Goal: Obtain resource: Obtain resource

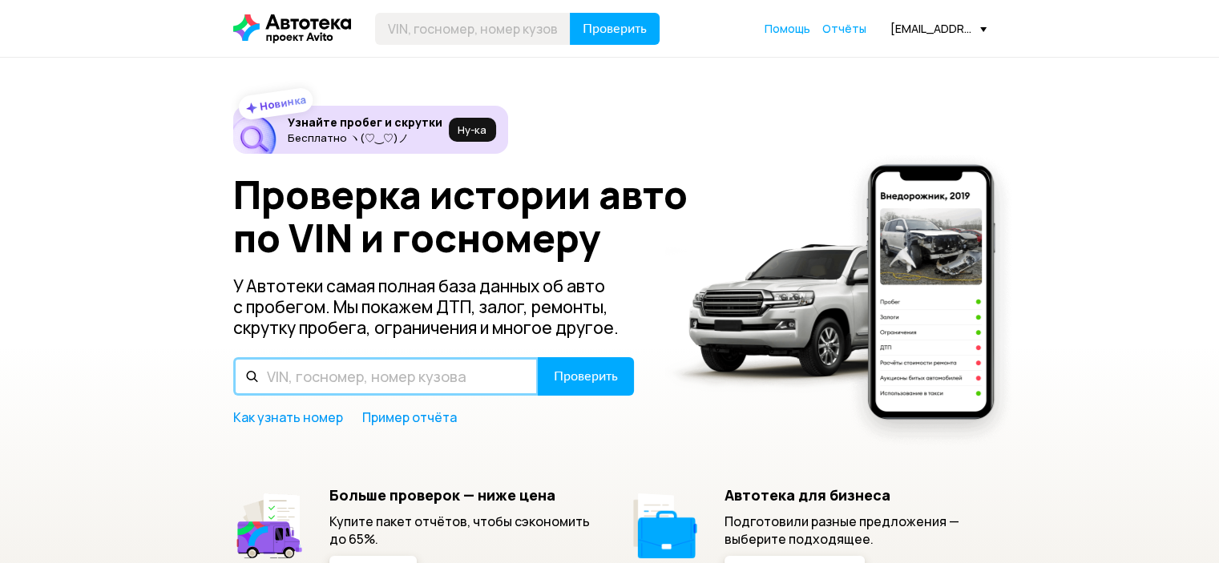
click at [369, 381] on input "text" at bounding box center [385, 376] width 305 height 38
paste input "Р887РР"
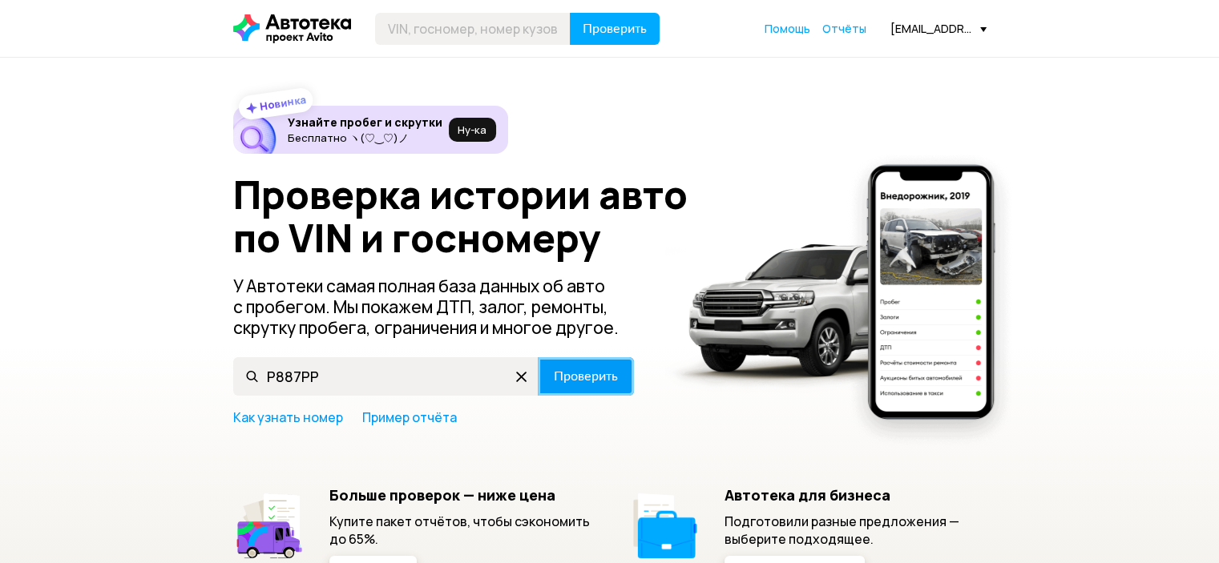
click at [597, 380] on span "Проверить" at bounding box center [586, 376] width 64 height 13
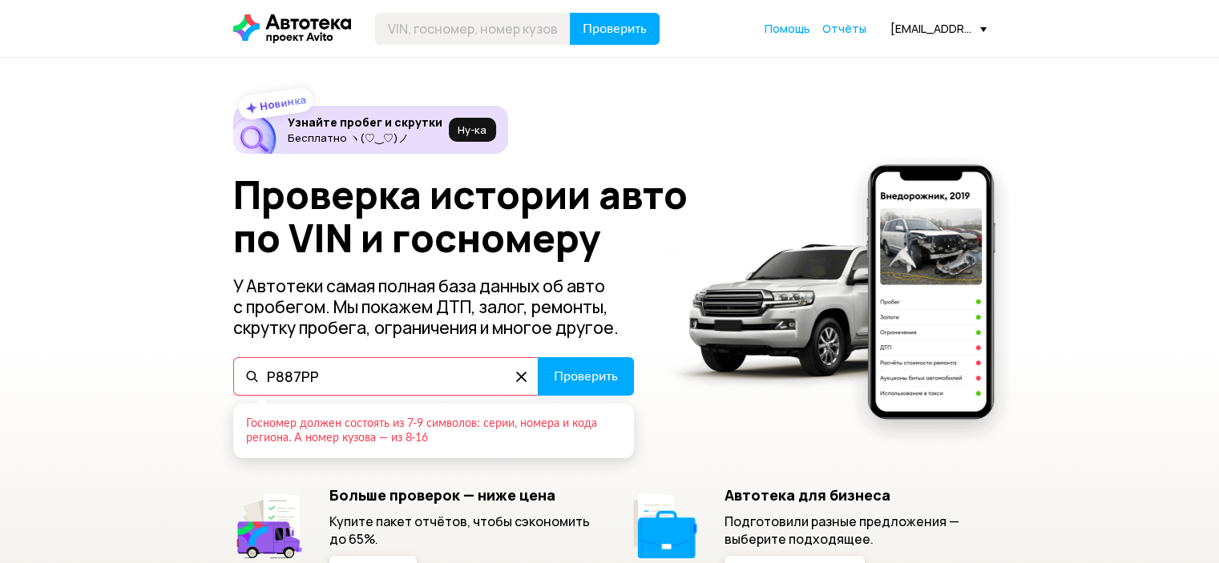
click at [327, 372] on input "Р887РР" at bounding box center [385, 376] width 305 height 38
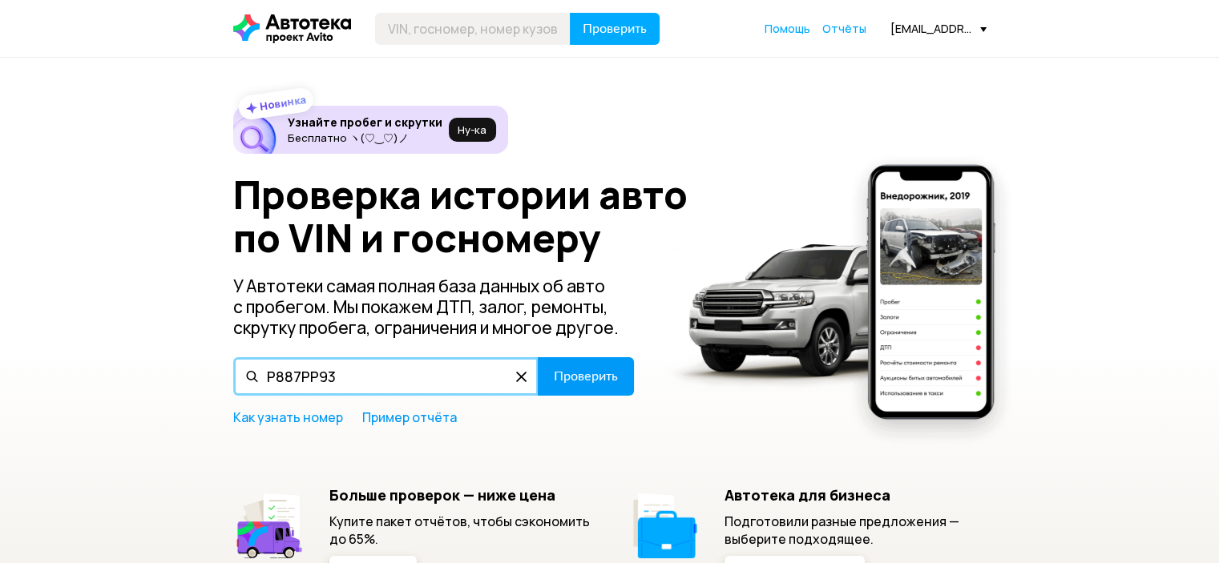
type input "Р887РР93"
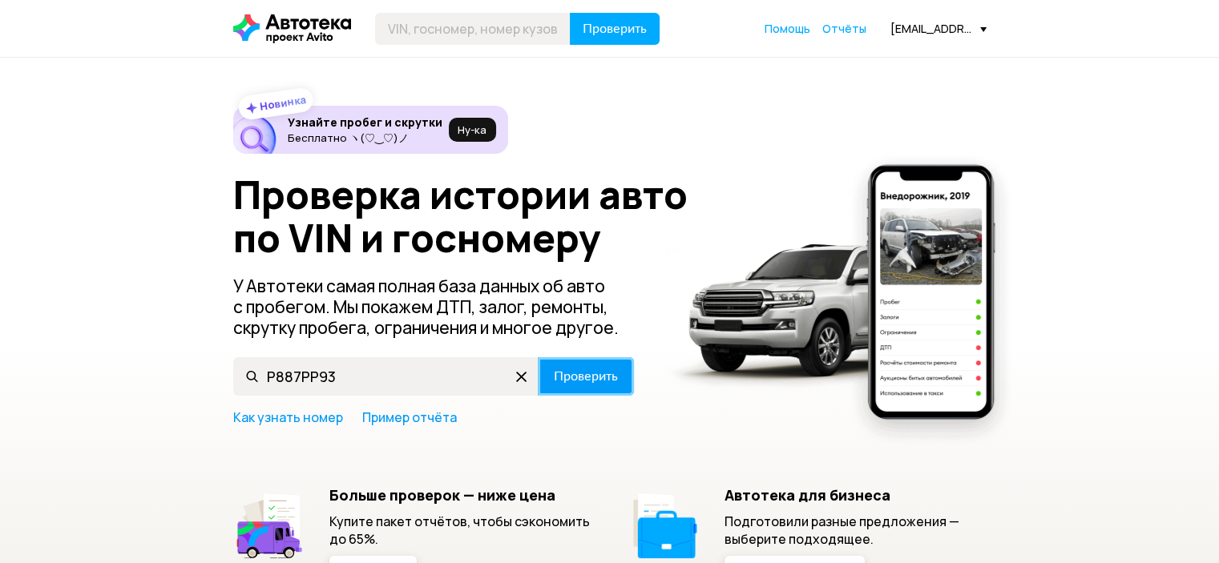
click at [609, 361] on button "Проверить" at bounding box center [586, 376] width 96 height 38
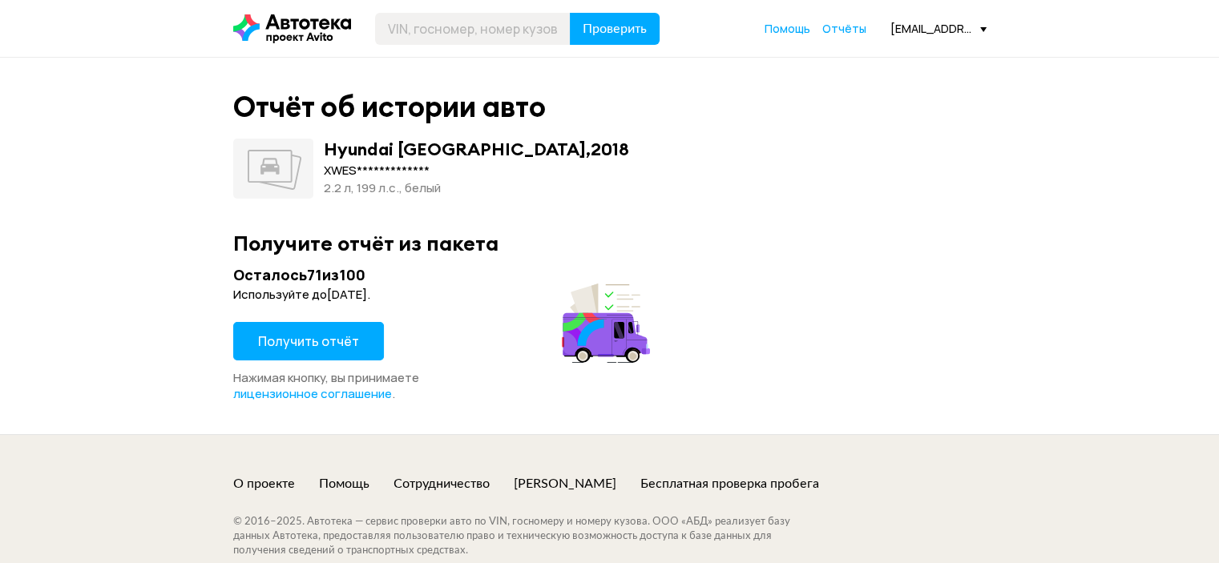
click at [347, 336] on span "Получить отчёт" at bounding box center [308, 342] width 101 height 18
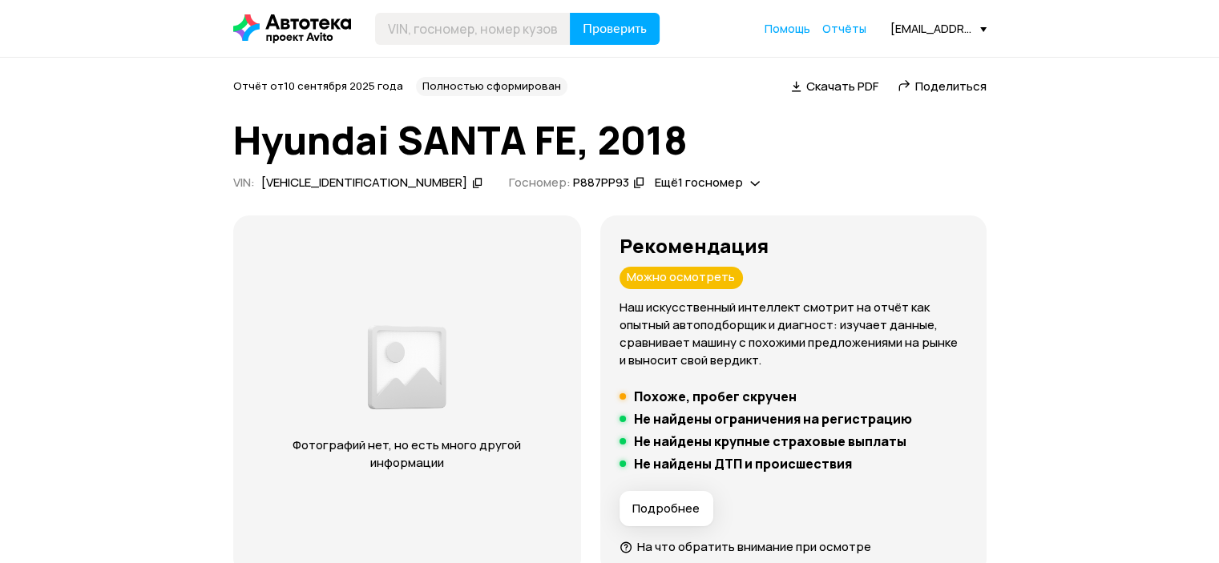
click at [797, 395] on h5 "Похоже, пробег скручен" at bounding box center [715, 397] width 163 height 16
click at [696, 397] on h5 "Похоже, пробег скручен" at bounding box center [715, 397] width 163 height 16
click at [649, 397] on div "Похоже, пробег скручен" at bounding box center [708, 397] width 185 height 16
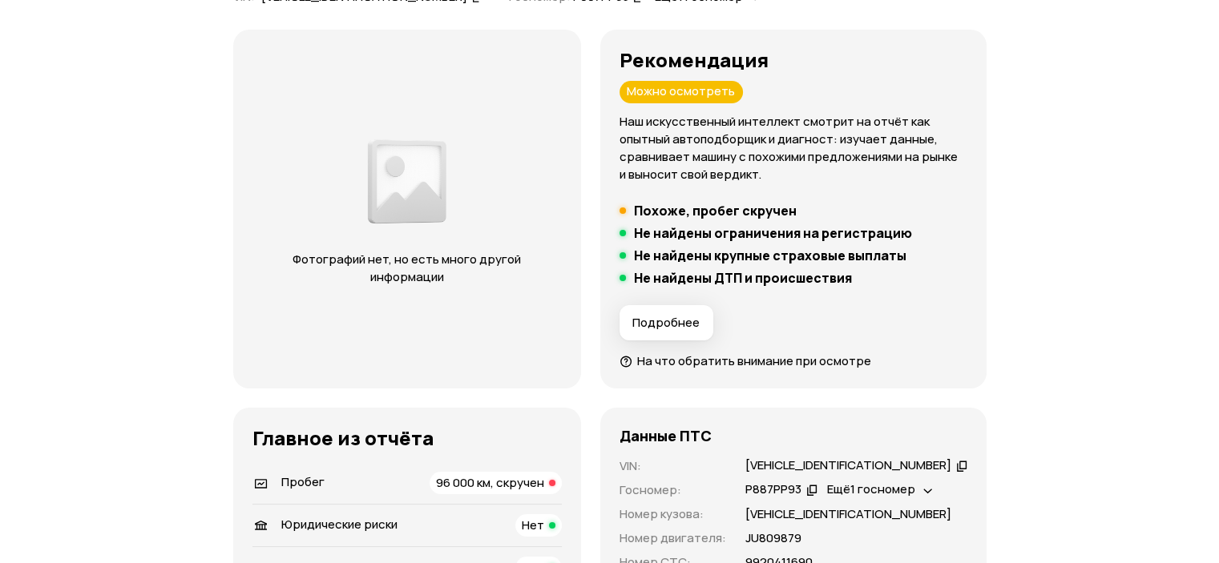
scroll to position [401, 0]
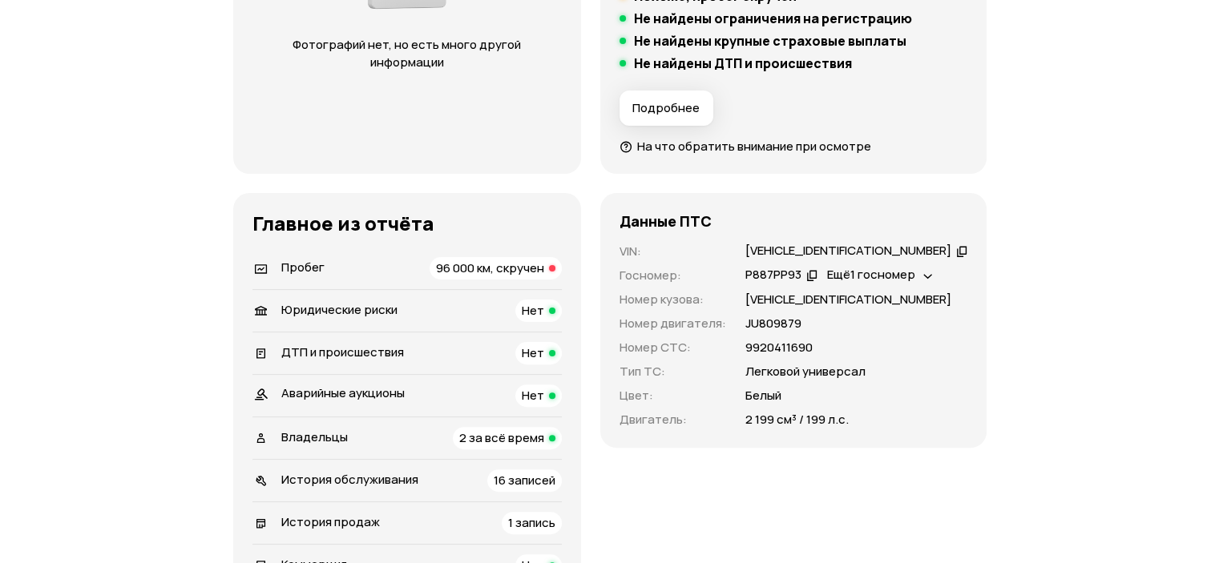
click at [345, 266] on div "Пробег 96 000 км, скручен" at bounding box center [406, 268] width 309 height 22
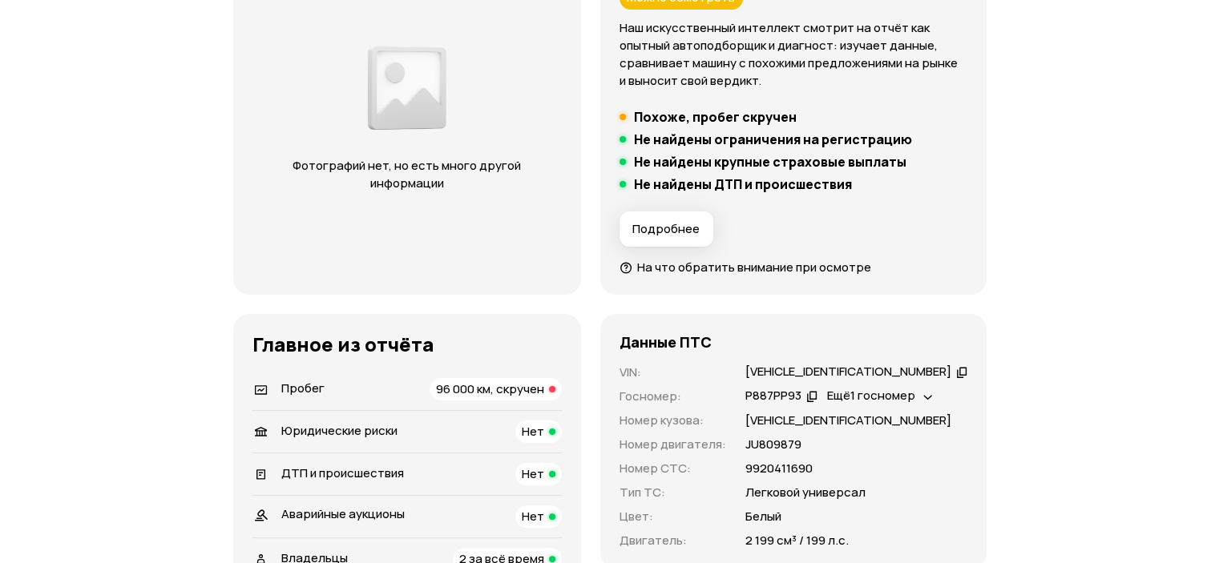
scroll to position [123, 0]
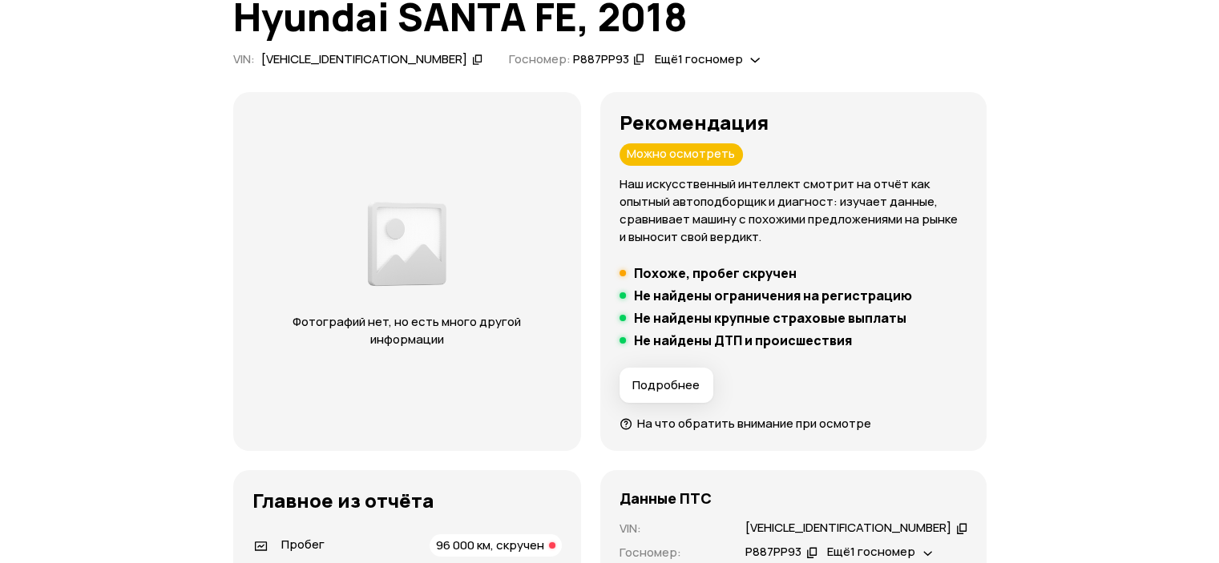
click at [472, 58] on icon at bounding box center [477, 59] width 11 height 16
